Goal: Transaction & Acquisition: Book appointment/travel/reservation

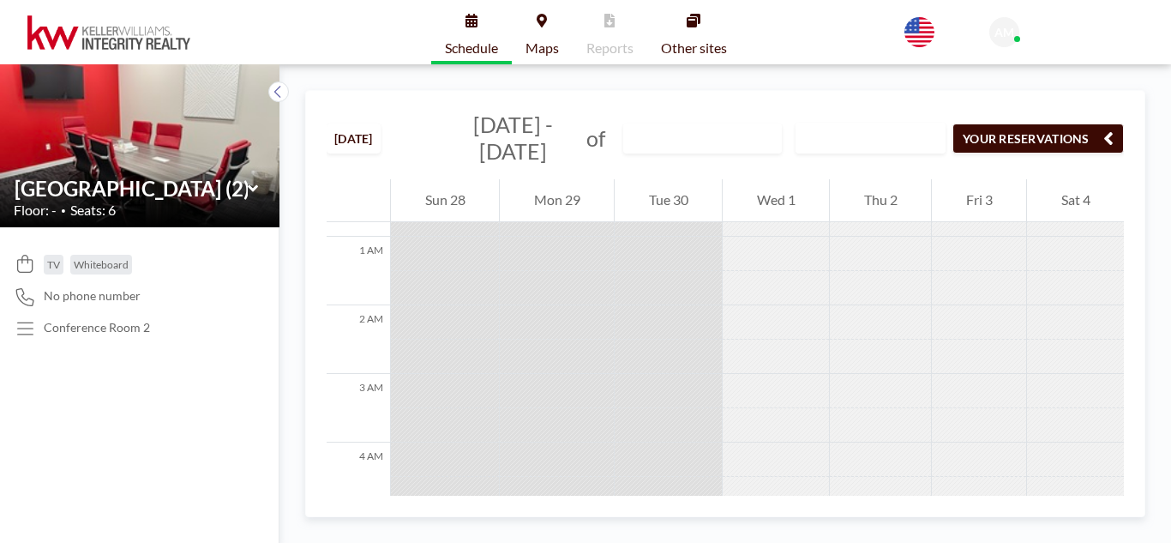
scroll to position [53, 0]
click at [1104, 129] on icon "button" at bounding box center [1108, 138] width 10 height 21
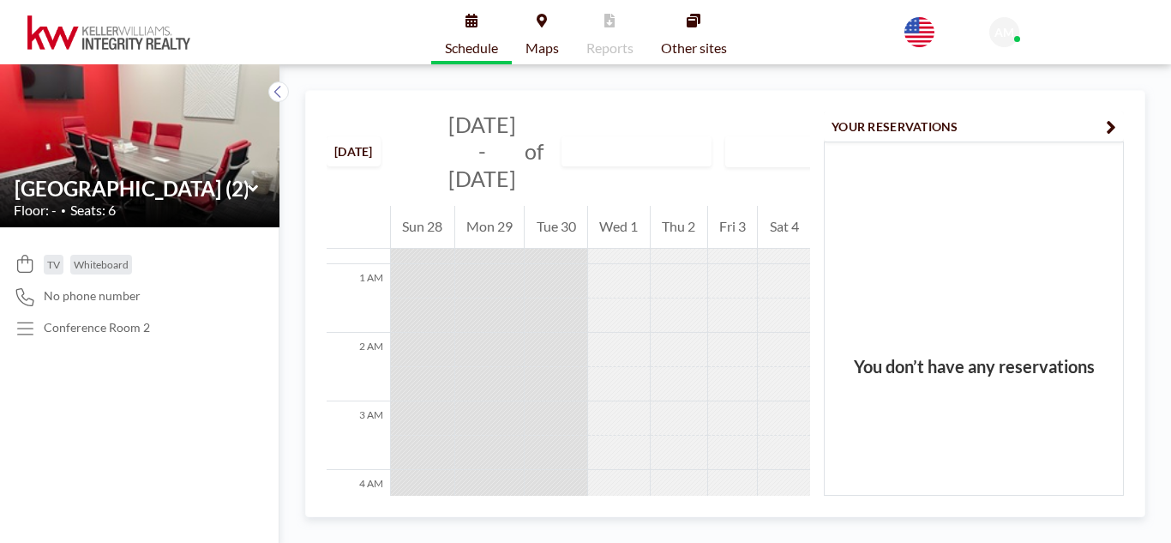
click at [557, 228] on div "Tue 30" at bounding box center [556, 227] width 63 height 43
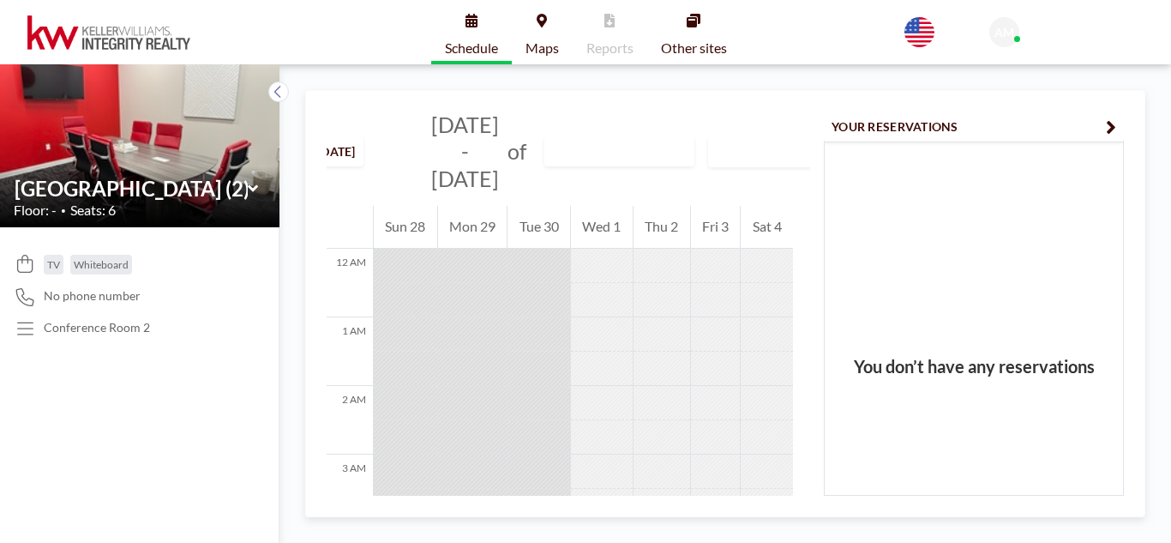
scroll to position [0, 19]
click at [255, 185] on icon at bounding box center [253, 188] width 11 height 17
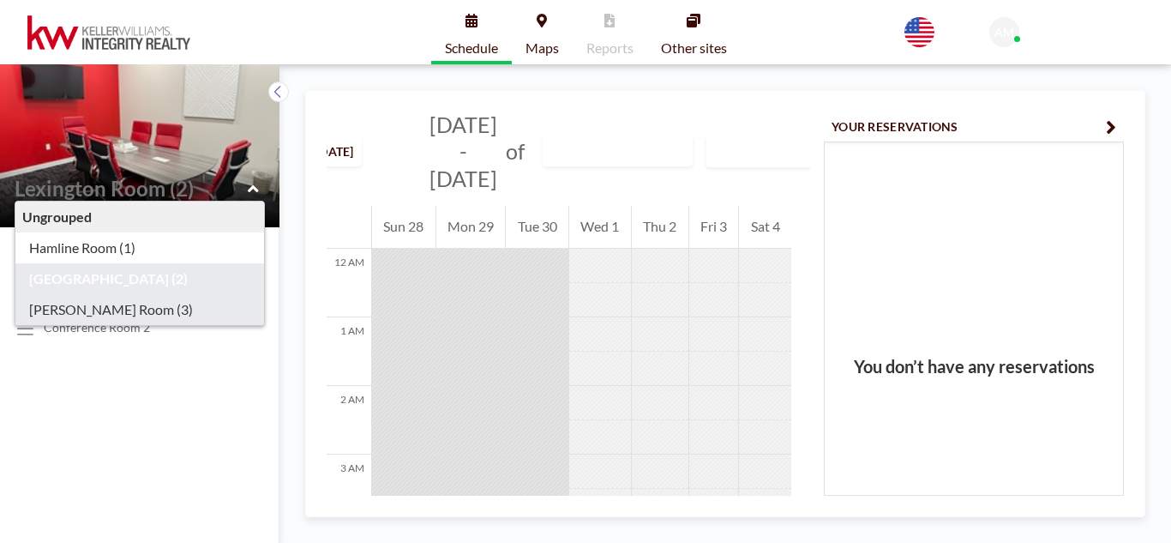
type input "[PERSON_NAME] Room (3)"
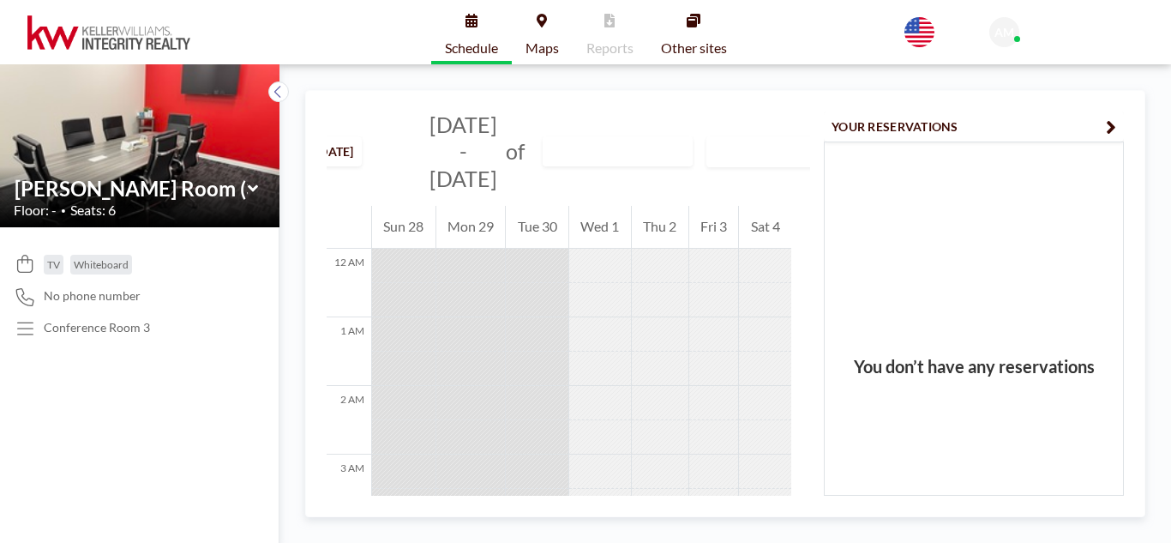
click at [252, 185] on icon at bounding box center [253, 188] width 11 height 17
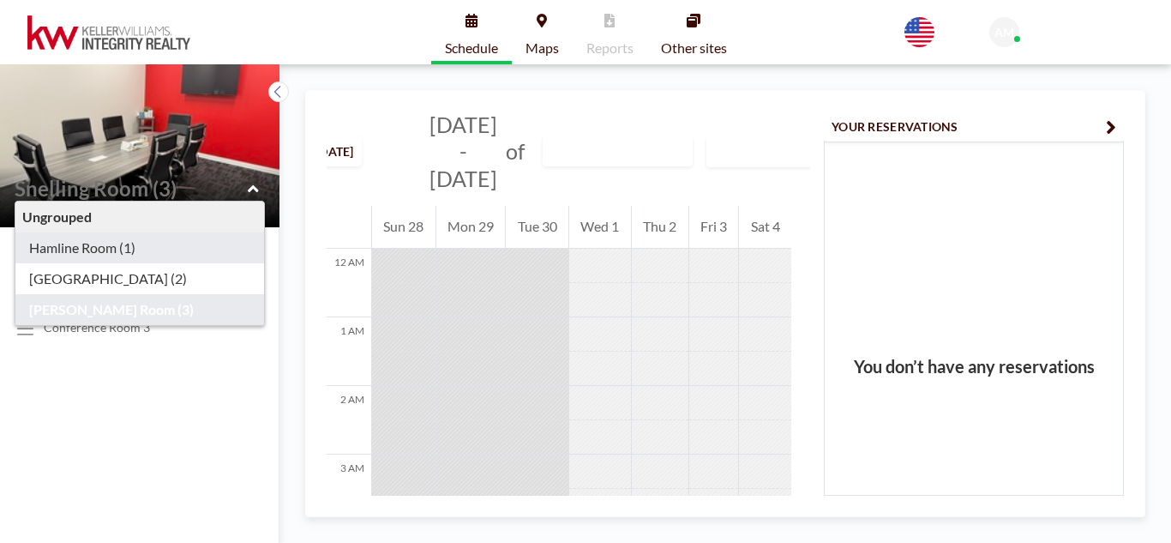
type input "Hamline Room (1)"
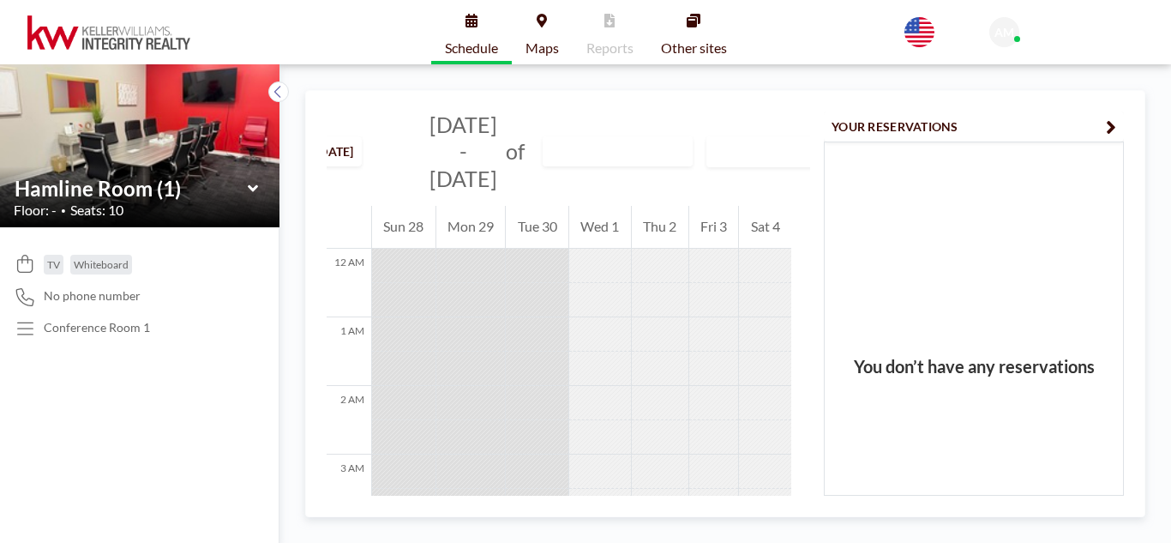
click at [255, 185] on icon at bounding box center [253, 188] width 11 height 17
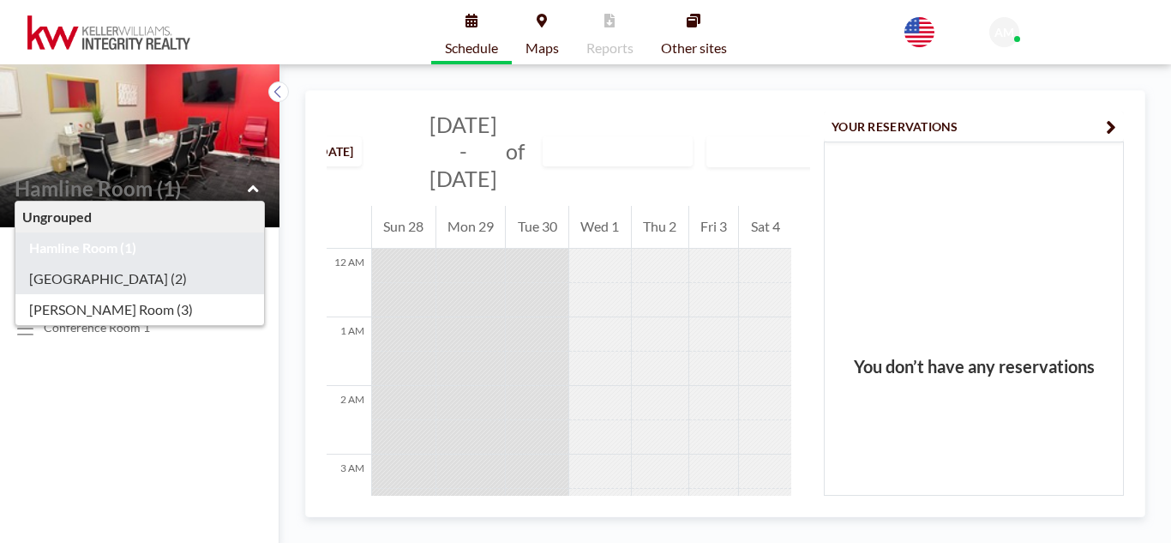
type input "[GEOGRAPHIC_DATA] (2)"
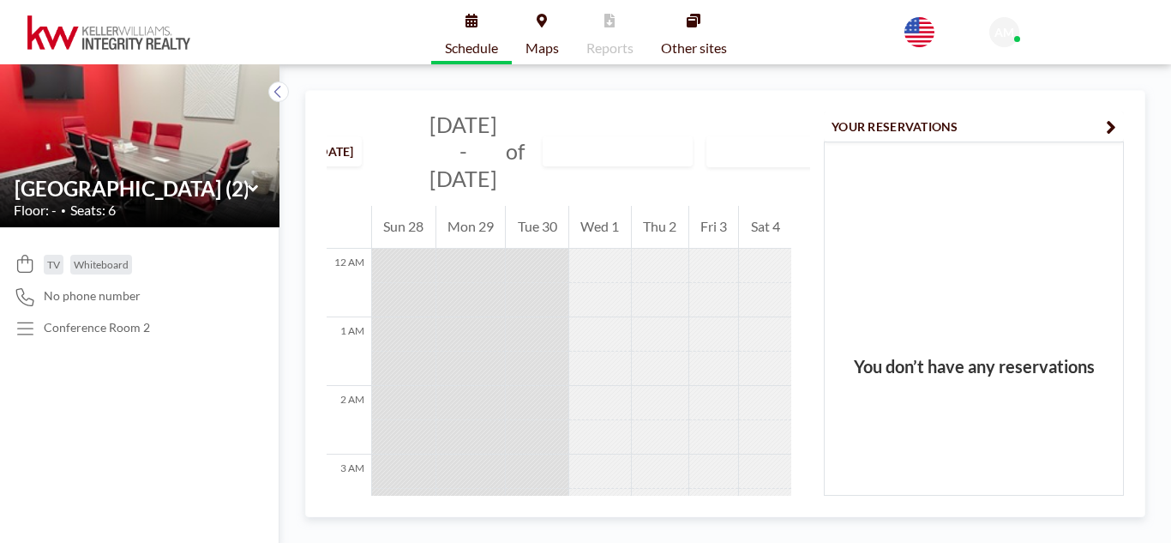
click at [540, 227] on div "Tue 30" at bounding box center [537, 227] width 63 height 43
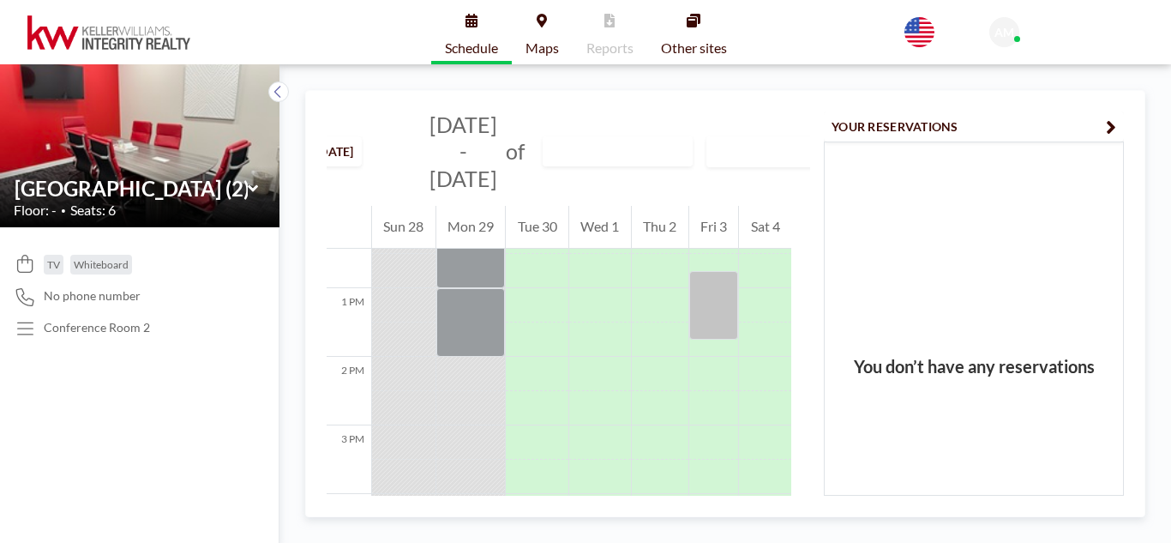
scroll to position [854, 0]
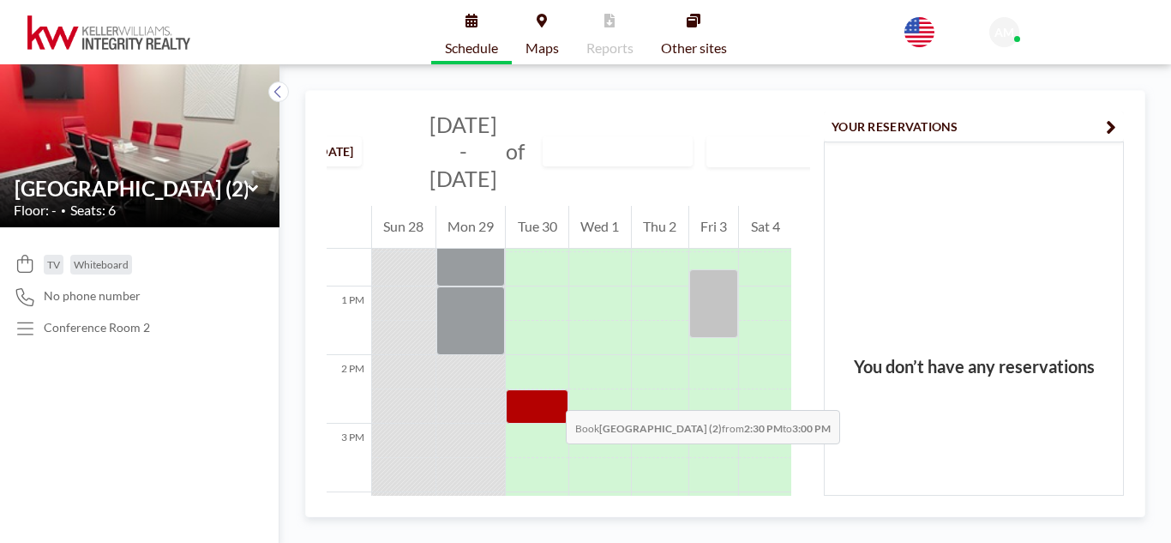
click at [549, 393] on div at bounding box center [537, 406] width 63 height 34
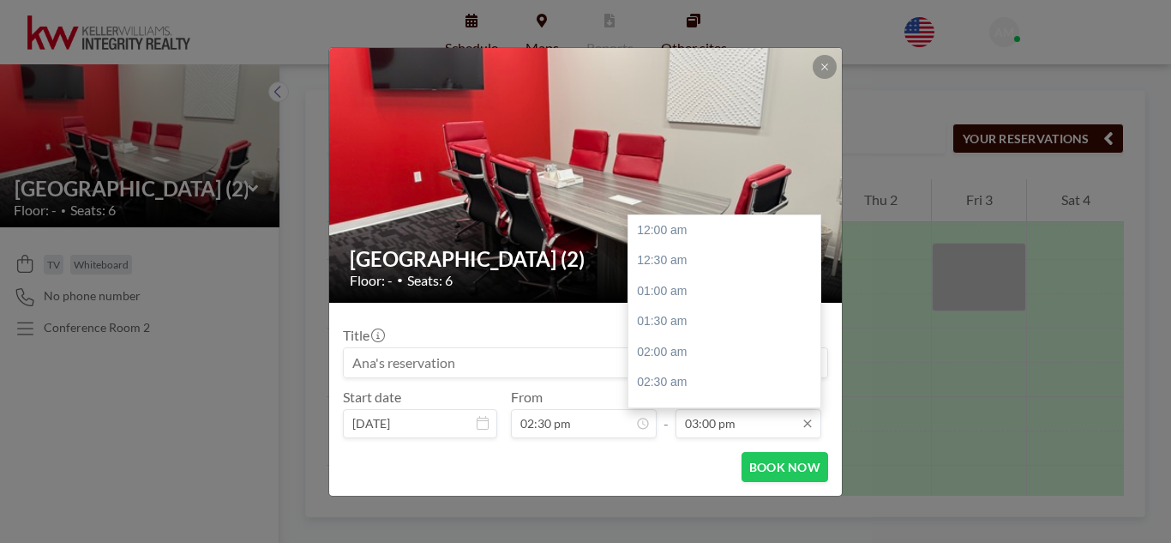
scroll to position [915, 0]
click at [666, 255] on div "03:30 pm" at bounding box center [728, 260] width 201 height 31
type input "03:30 pm"
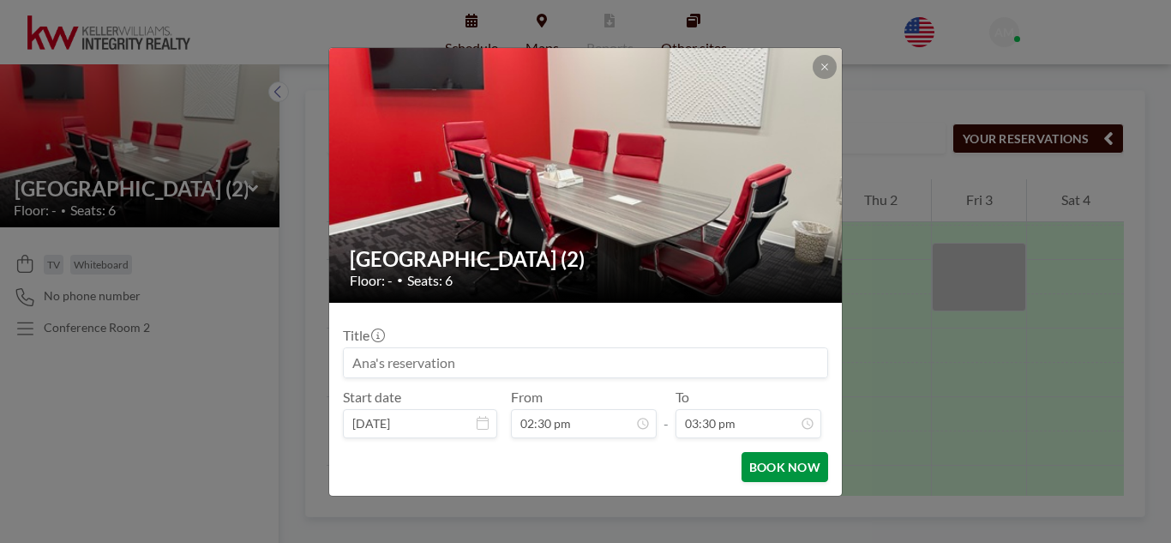
scroll to position [945, 0]
click at [791, 464] on button "BOOK NOW" at bounding box center [784, 467] width 87 height 30
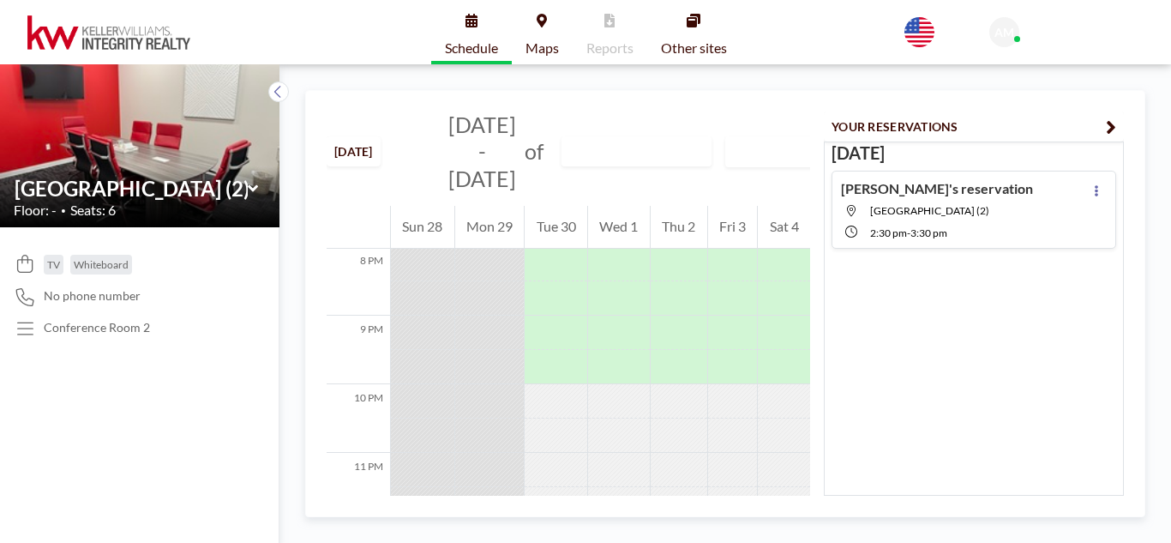
scroll to position [1416, 0]
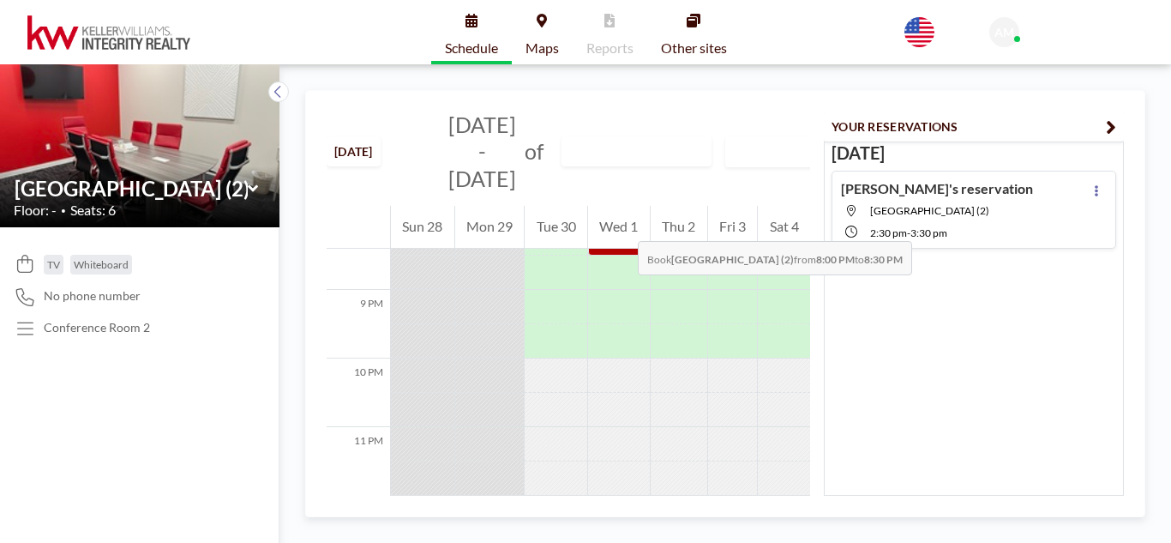
click at [621, 224] on div "Wed 1" at bounding box center [619, 227] width 62 height 43
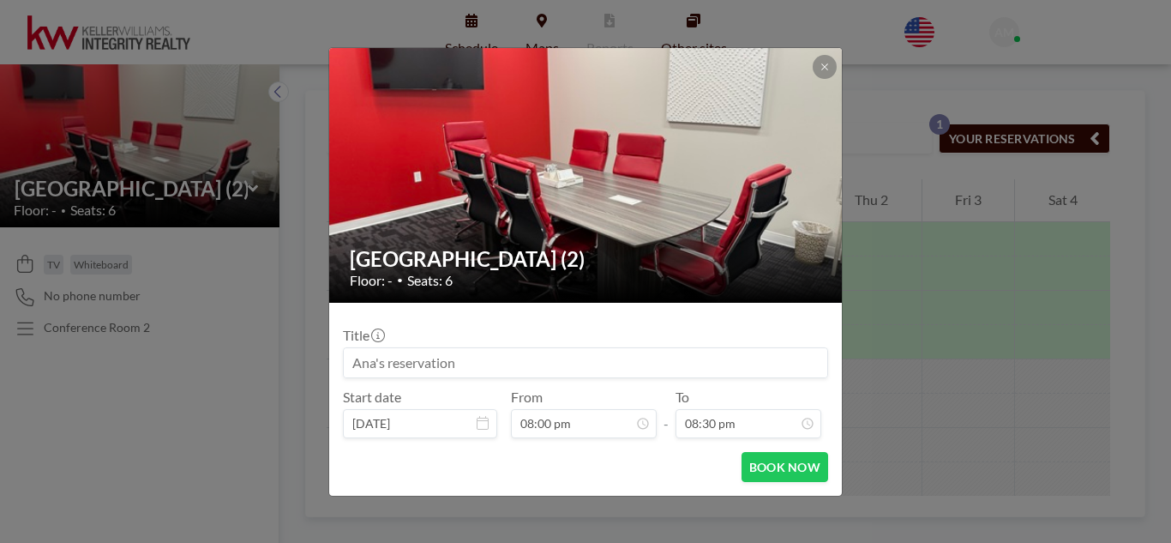
click at [621, 224] on div at bounding box center [586, 175] width 514 height 255
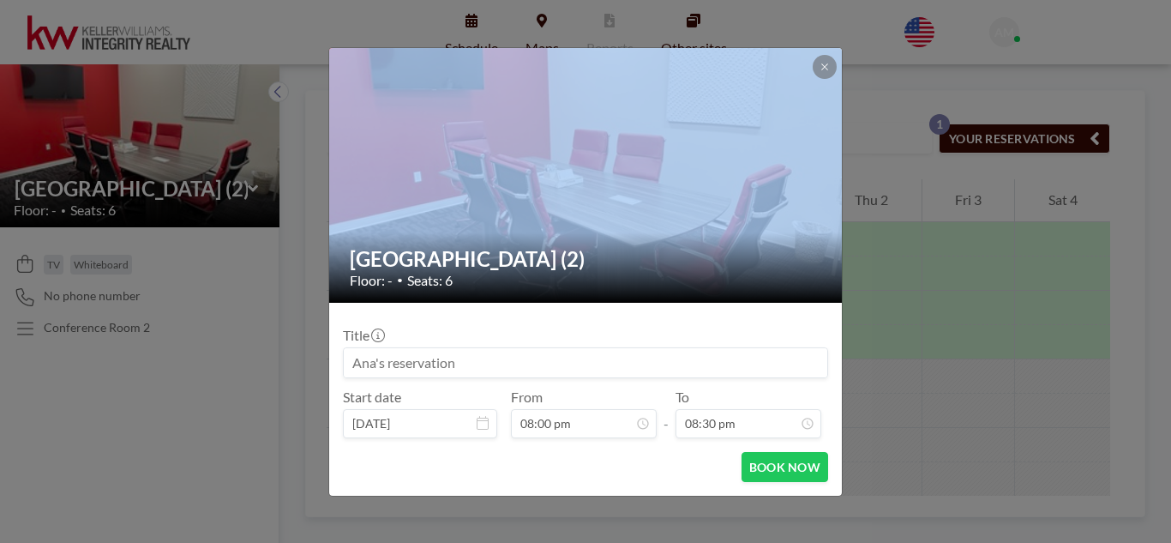
click at [621, 224] on img at bounding box center [586, 175] width 514 height 386
click at [825, 70] on icon at bounding box center [824, 67] width 10 height 10
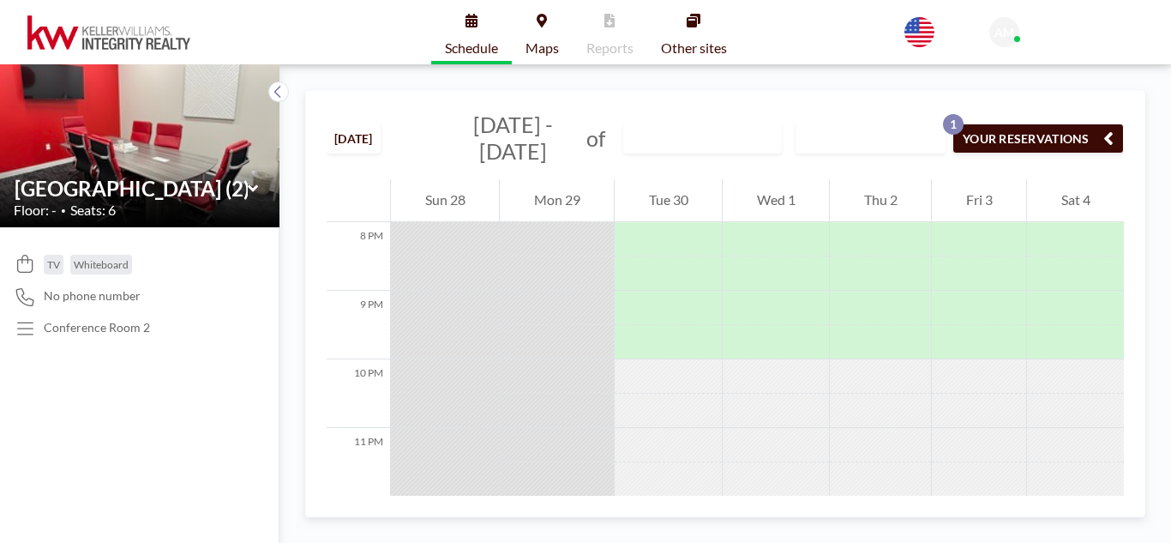
click at [254, 185] on icon at bounding box center [253, 188] width 11 height 17
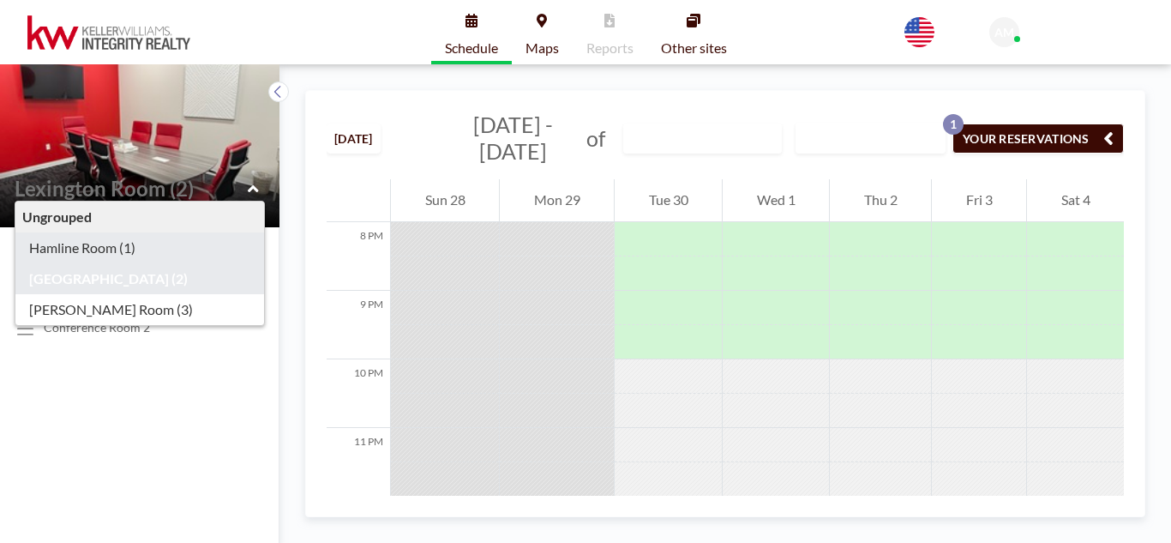
type input "Hamline Room (1)"
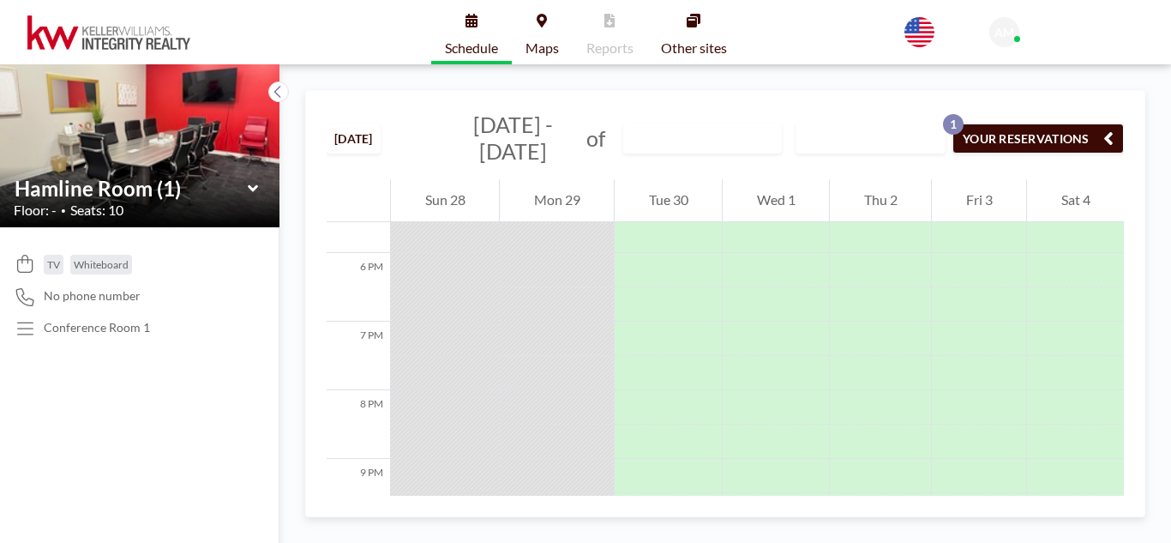
scroll to position [1380, 0]
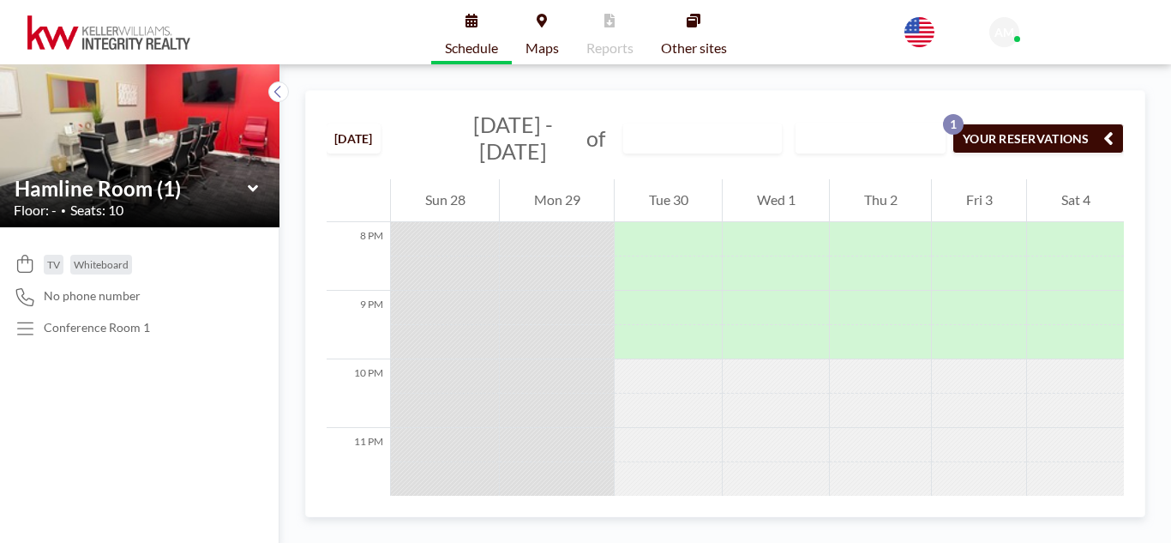
click at [254, 187] on icon at bounding box center [253, 188] width 11 height 17
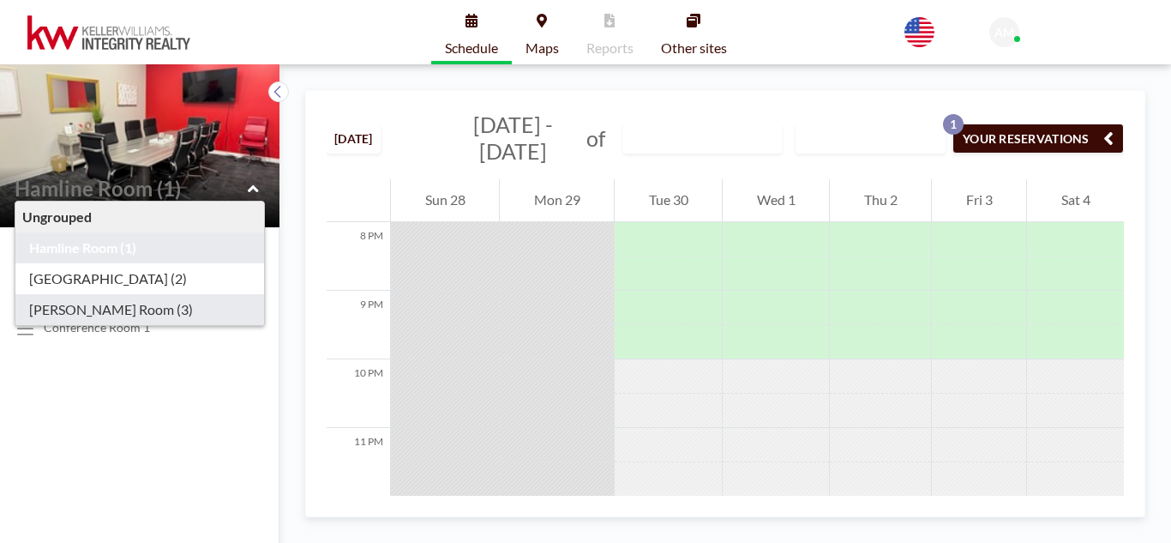
type input "[PERSON_NAME] Room (3)"
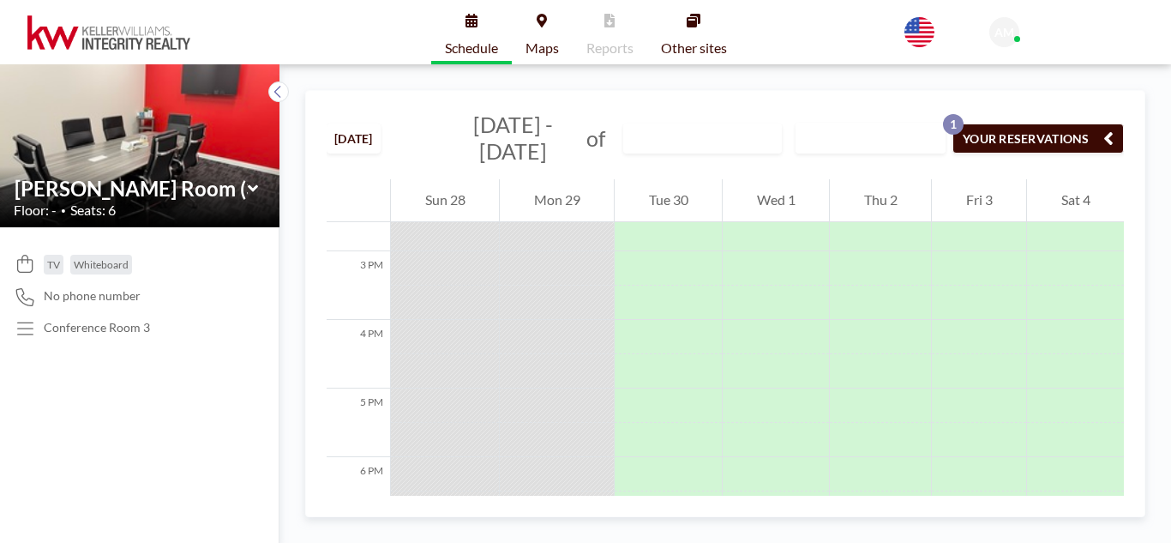
scroll to position [960, 0]
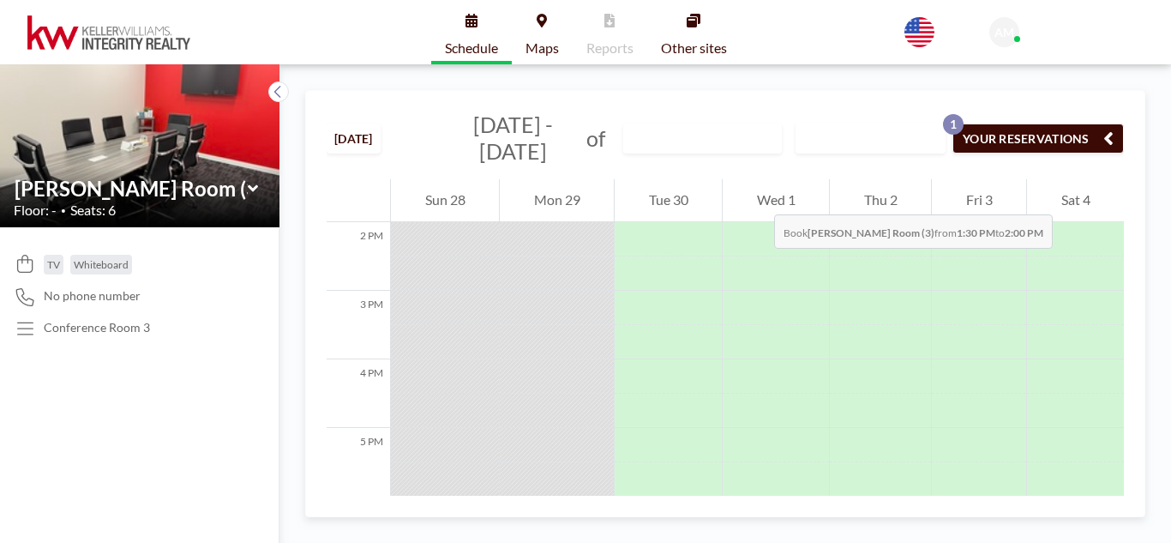
click at [757, 197] on div "Wed 1" at bounding box center [776, 200] width 106 height 43
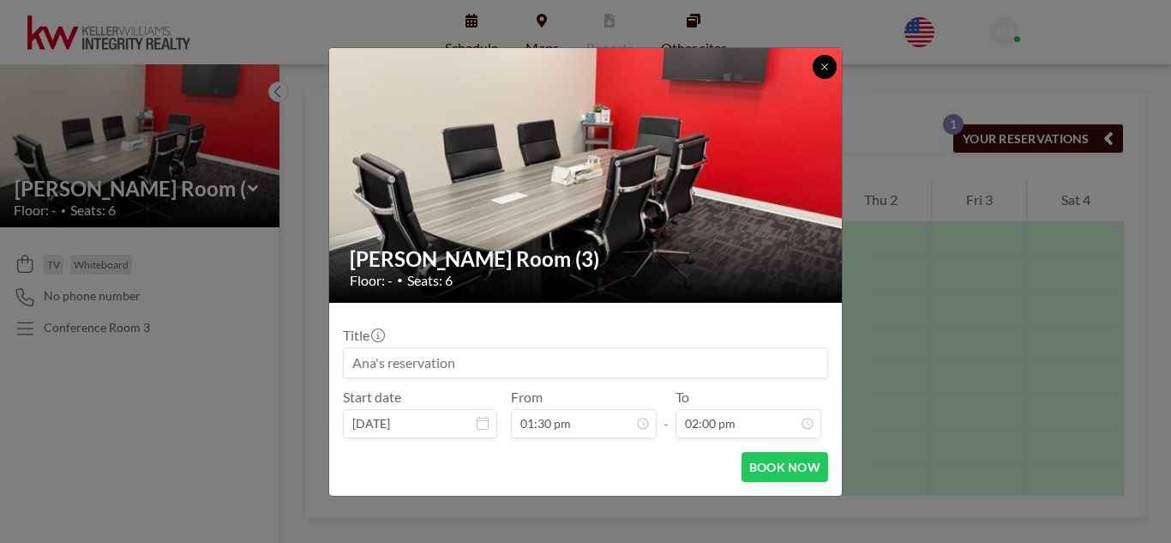
click at [819, 69] on button at bounding box center [825, 67] width 24 height 24
